Goal: Task Accomplishment & Management: Use online tool/utility

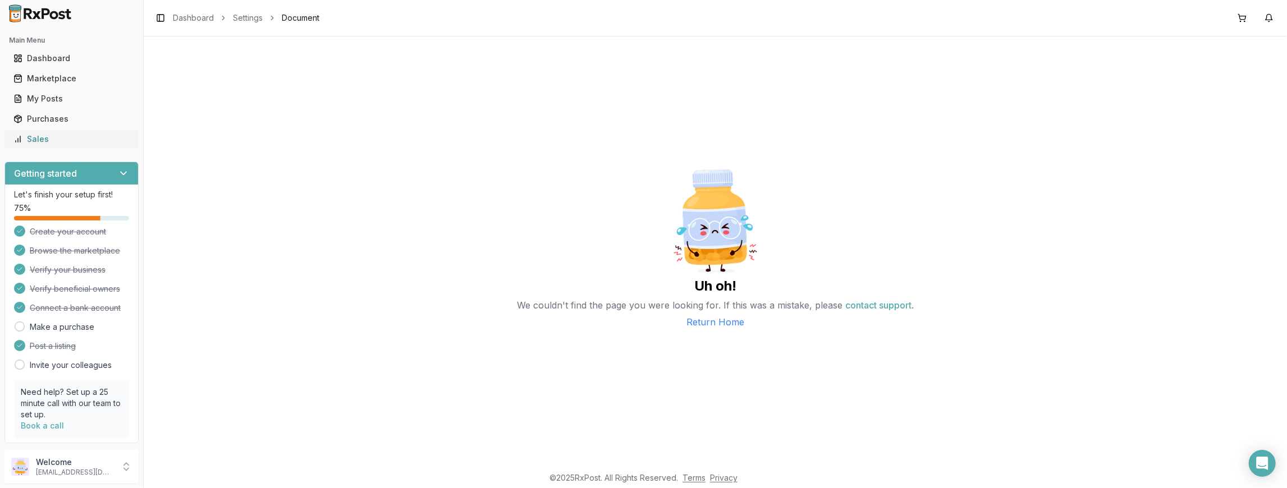
click at [73, 141] on div "Sales" at bounding box center [71, 139] width 116 height 11
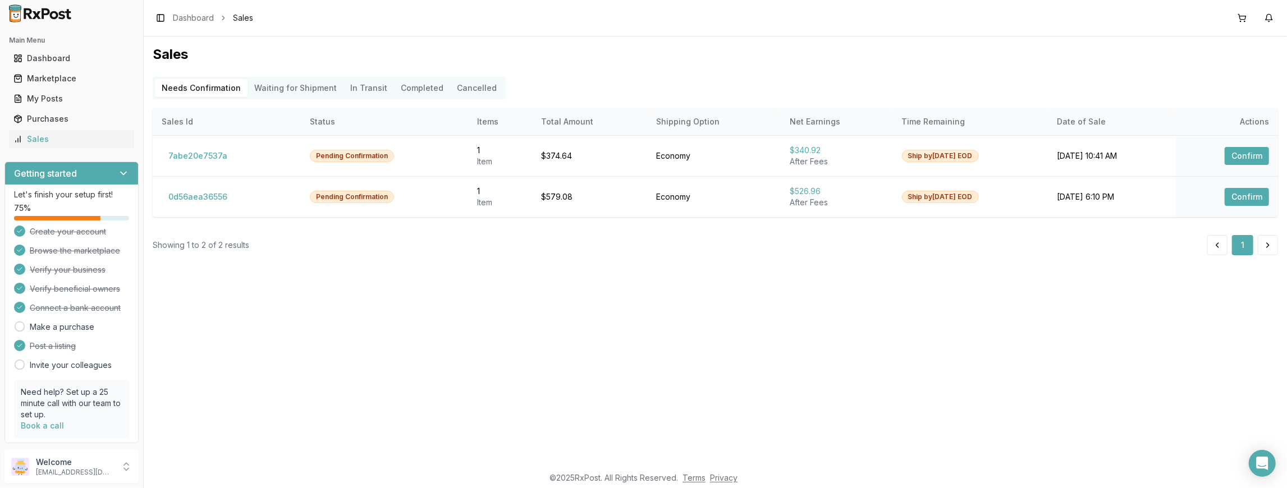
click at [277, 86] on Shipment "Waiting for Shipment" at bounding box center [296, 88] width 96 height 18
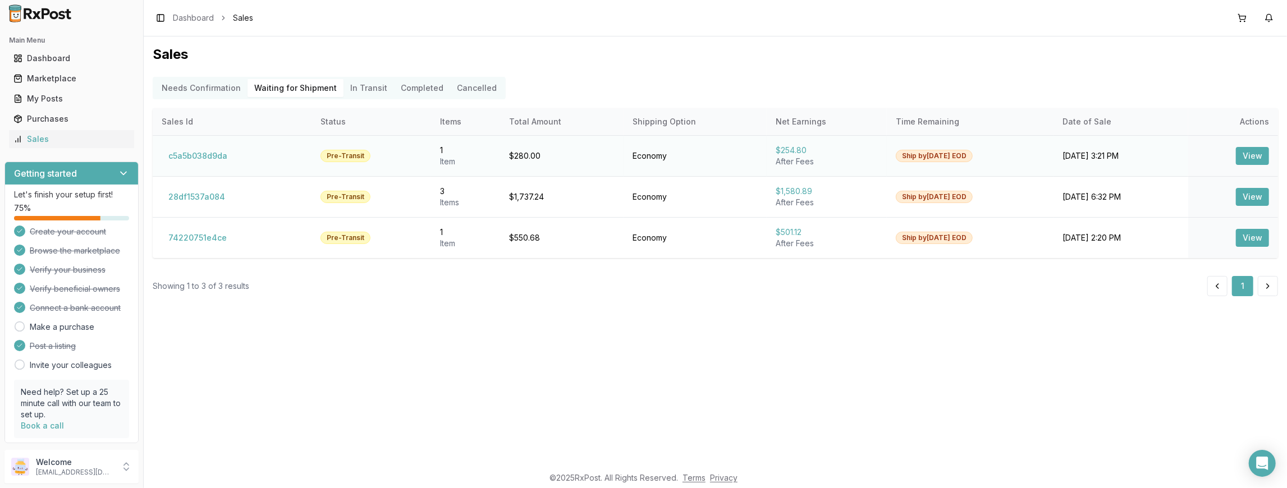
click at [1253, 154] on button "View" at bounding box center [1252, 156] width 33 height 18
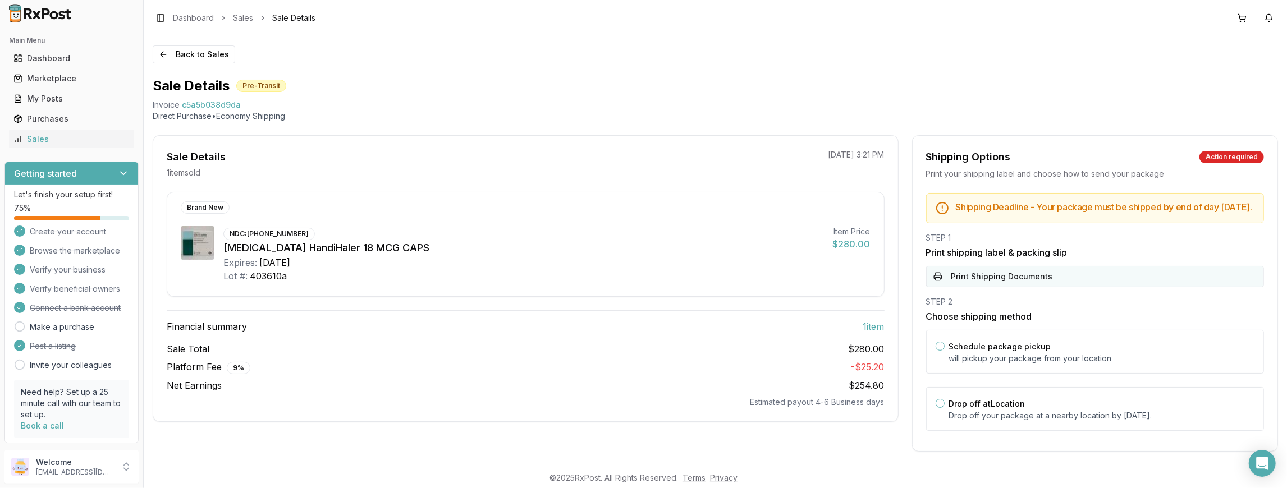
click at [1005, 287] on button "Print Shipping Documents" at bounding box center [1095, 276] width 338 height 21
click at [695, 376] on div "Sale Total $280.00 Platform Fee 9 % - $25.20 Net Earnings $254.80 Estimated pay…" at bounding box center [526, 375] width 718 height 66
